Goal: Task Accomplishment & Management: Manage account settings

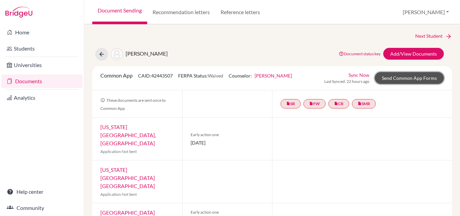
click at [406, 78] on link "Send Common App Forms" at bounding box center [409, 78] width 69 height 12
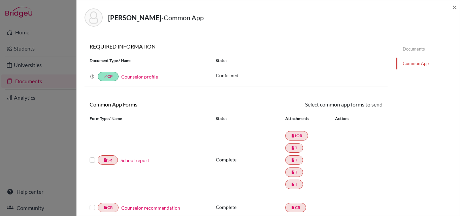
click at [91, 156] on label at bounding box center [92, 156] width 5 height 0
click at [0, 0] on input "checkbox" at bounding box center [0, 0] width 0 height 0
click at [92, 157] on label at bounding box center [92, 157] width 5 height 0
click at [0, 0] on input "checkbox" at bounding box center [0, 0] width 0 height 0
click at [213, 119] on div "Status Attachments Actions" at bounding box center [299, 119] width 177 height 6
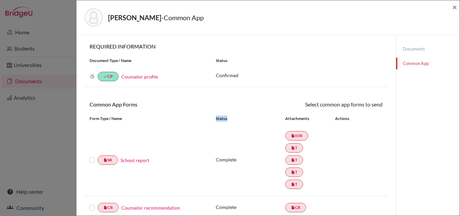
drag, startPoint x: 213, startPoint y: 119, endPoint x: 234, endPoint y: 117, distance: 22.0
click at [234, 117] on div "Status Attachments Actions" at bounding box center [299, 119] width 177 height 6
click at [219, 136] on div "Complete insert_drive_file IOR insert_drive_file T insert_drive_file T insert_d…" at bounding box center [299, 160] width 167 height 61
drag, startPoint x: 91, startPoint y: 105, endPoint x: 162, endPoint y: 104, distance: 71.4
click at [162, 104] on h6 "Common App Forms" at bounding box center [161, 104] width 152 height 6
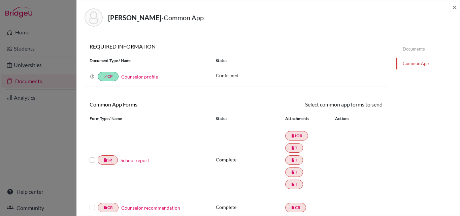
click at [173, 134] on div "insert_drive_file SR School report Complete insert_drive_file IOR insert_drive_…" at bounding box center [236, 160] width 303 height 72
click at [453, 8] on span "×" at bounding box center [454, 7] width 5 height 10
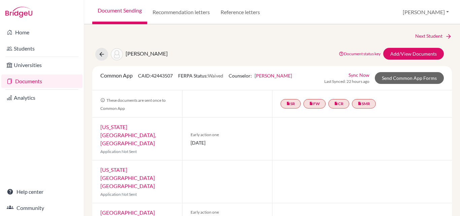
click at [25, 78] on link "Documents" at bounding box center [41, 80] width 81 height 13
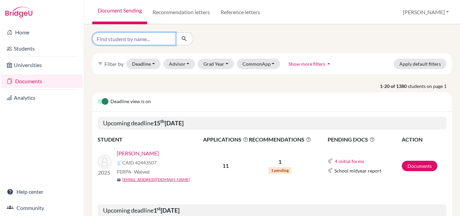
click at [131, 35] on input "Find student by name..." at bounding box center [134, 38] width 84 height 13
click at [34, 144] on div "Home Students Universities Documents Analytics Help center Community" at bounding box center [42, 120] width 84 height 192
click at [190, 63] on button "Advisor" at bounding box center [179, 64] width 32 height 10
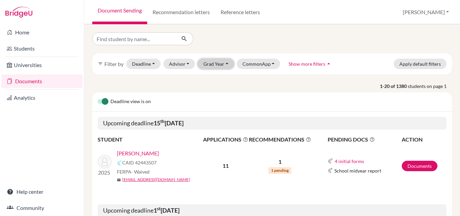
click at [221, 63] on button "Grad Year" at bounding box center [216, 64] width 36 height 10
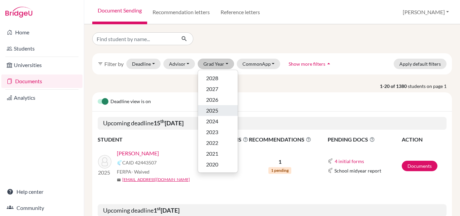
click at [216, 109] on span "2025" at bounding box center [212, 110] width 12 height 8
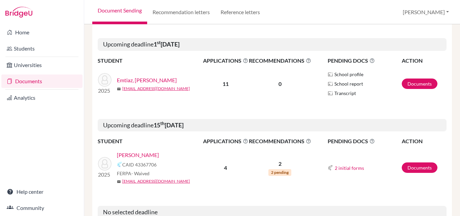
scroll to position [270, 0]
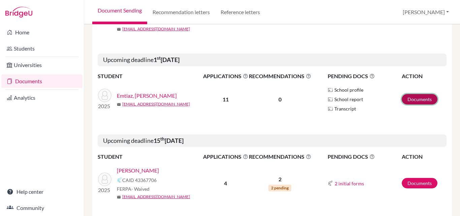
click at [414, 104] on link "Documents" at bounding box center [420, 99] width 36 height 10
